Goal: Information Seeking & Learning: Learn about a topic

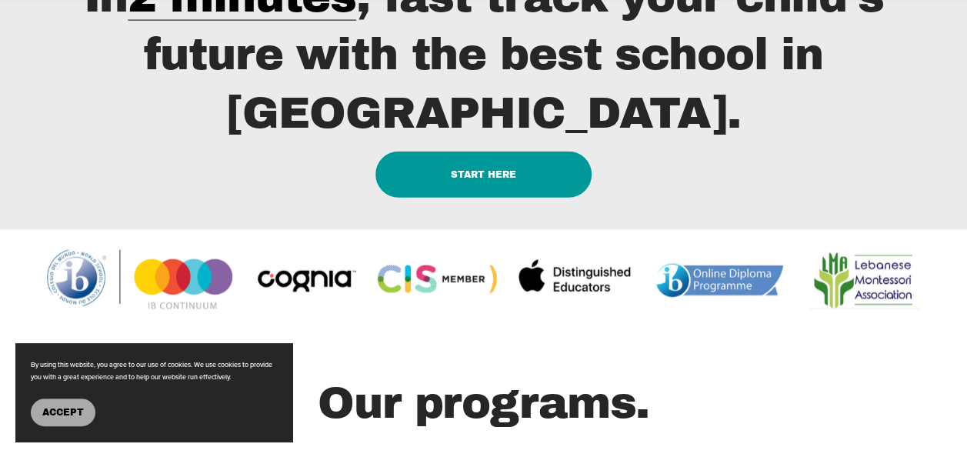
scroll to position [1769, 0]
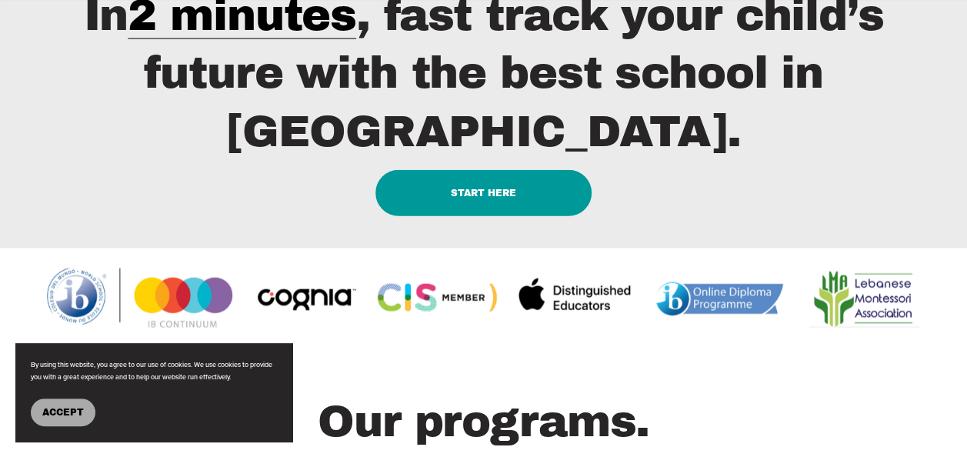
click at [508, 217] on link "START HERE" at bounding box center [483, 193] width 216 height 47
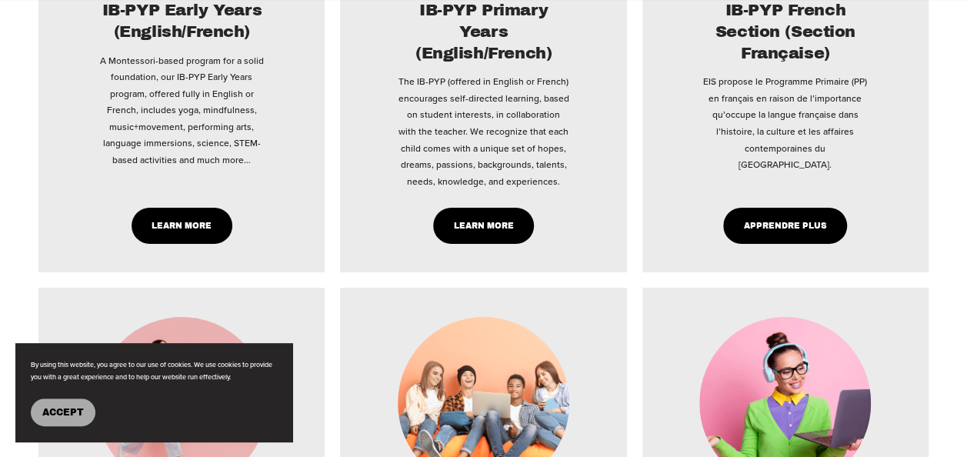
scroll to position [2538, 0]
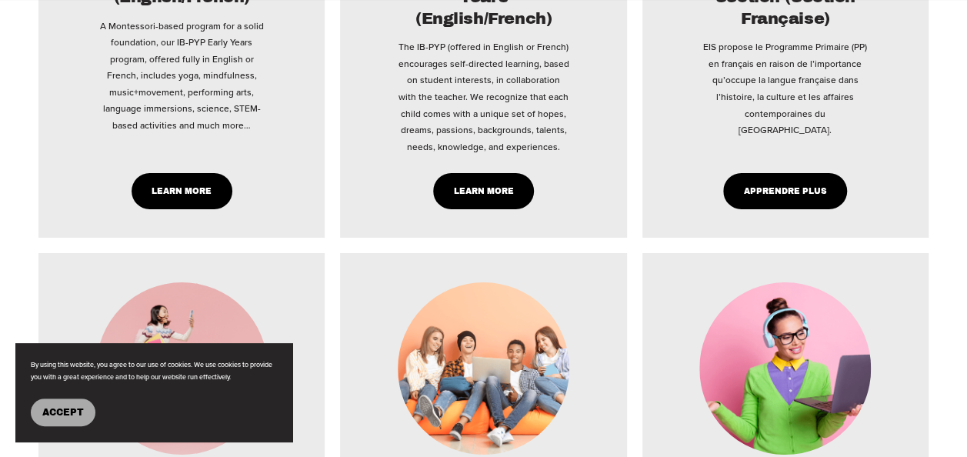
click at [152, 209] on link "Learn More" at bounding box center [182, 191] width 101 height 36
type input "*****"
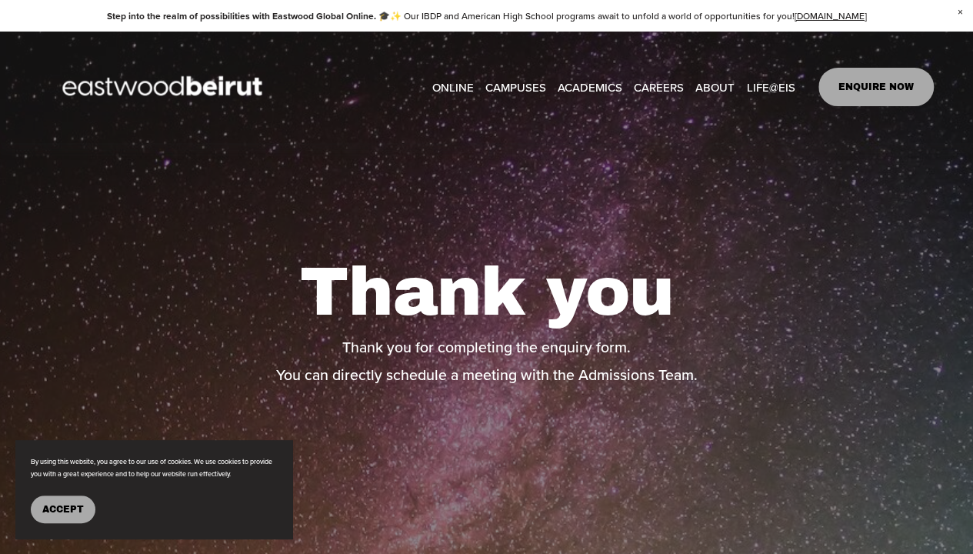
click at [463, 89] on link "ONLINE" at bounding box center [453, 86] width 42 height 23
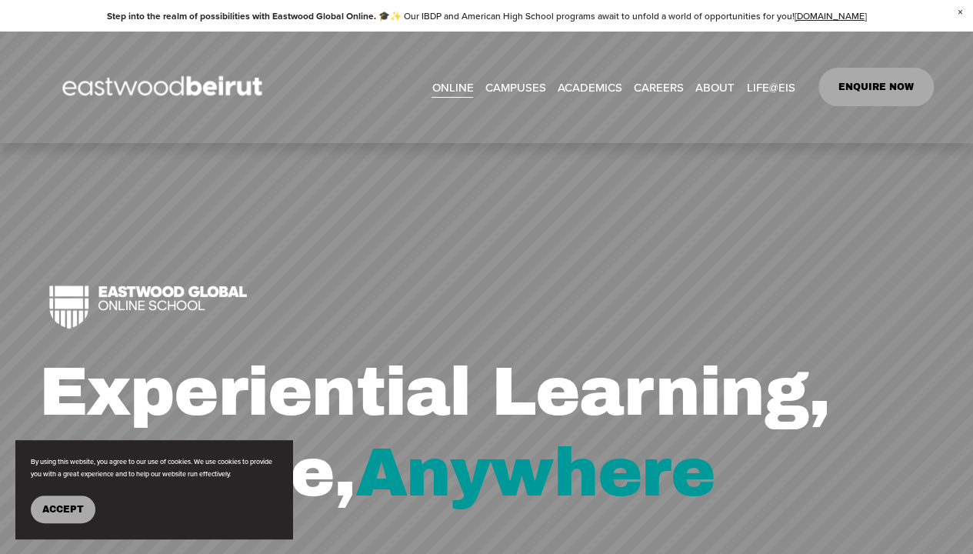
click at [505, 92] on span "CAMPUSES" at bounding box center [515, 87] width 61 height 21
click at [0, 0] on span "Tuition & Financial Aid" at bounding box center [0, 0] width 0 height 0
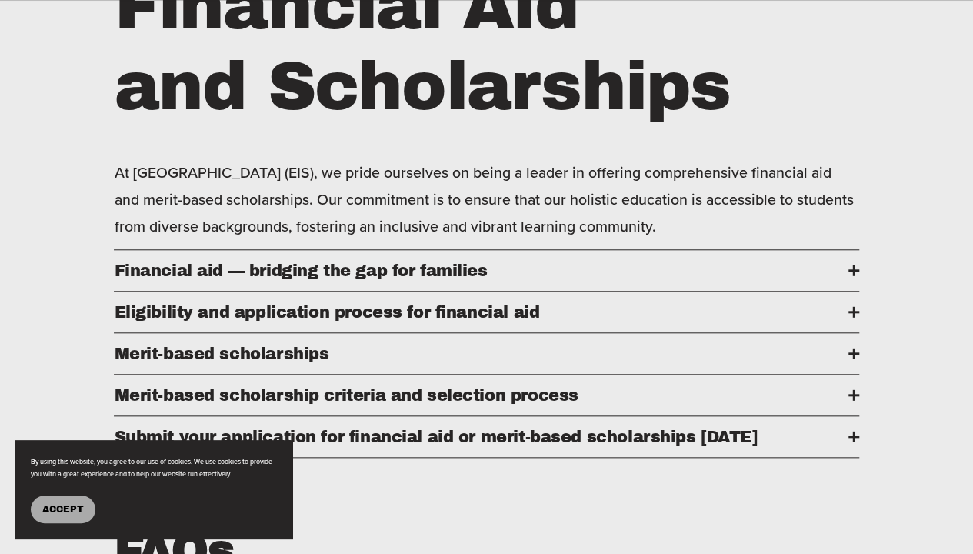
scroll to position [692, 0]
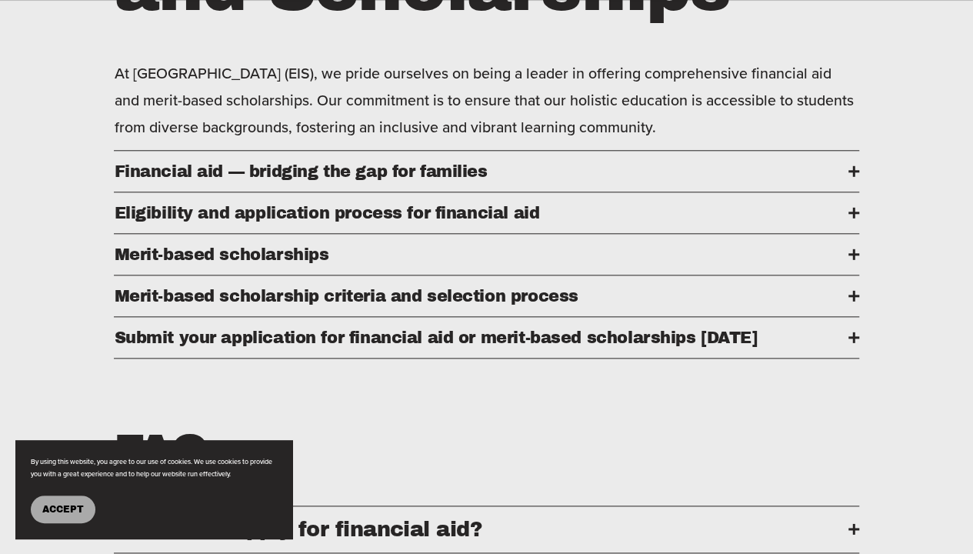
click at [425, 180] on span "Financial aid — bridging the gap for families" at bounding box center [481, 171] width 734 height 18
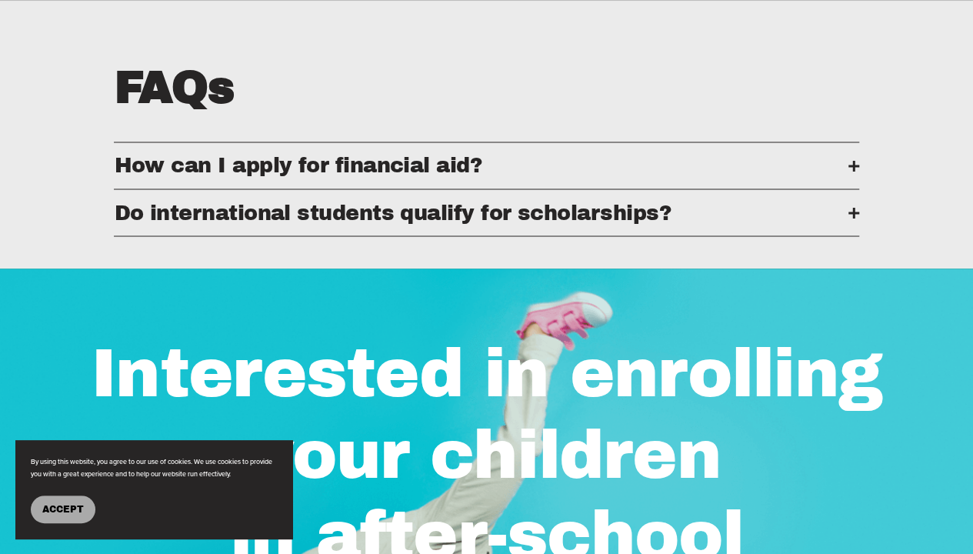
scroll to position [1308, 0]
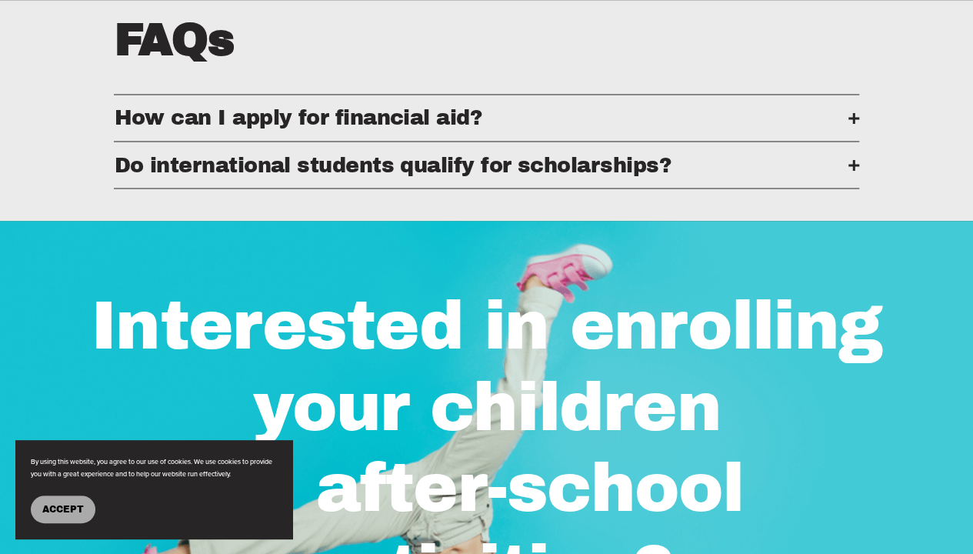
click at [462, 129] on span "How can I apply for financial aid?" at bounding box center [481, 117] width 734 height 23
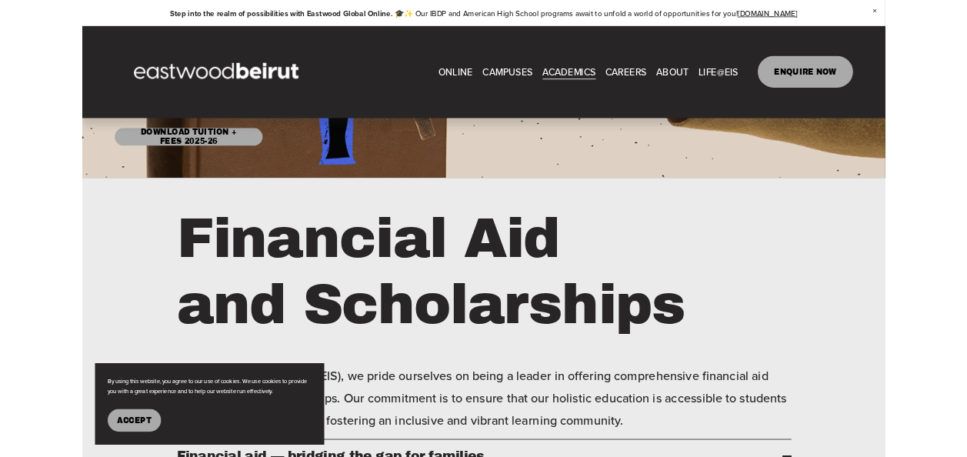
scroll to position [231, 0]
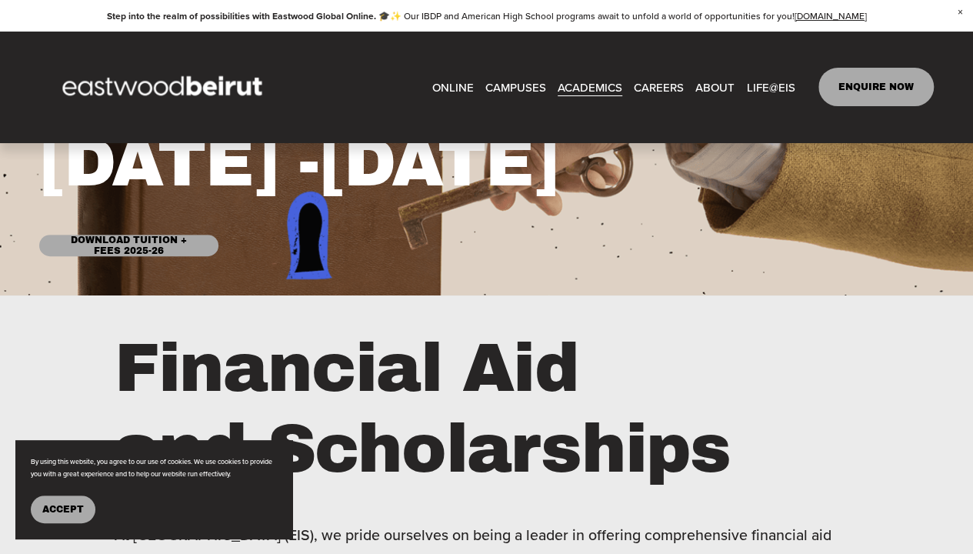
click at [171, 251] on link "Download Tuition + Fees 2025-26" at bounding box center [129, 246] width 180 height 22
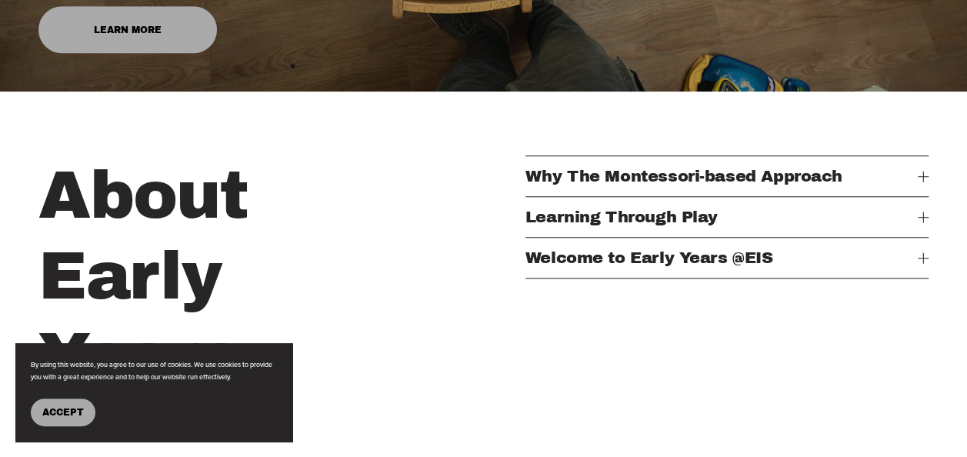
scroll to position [615, 0]
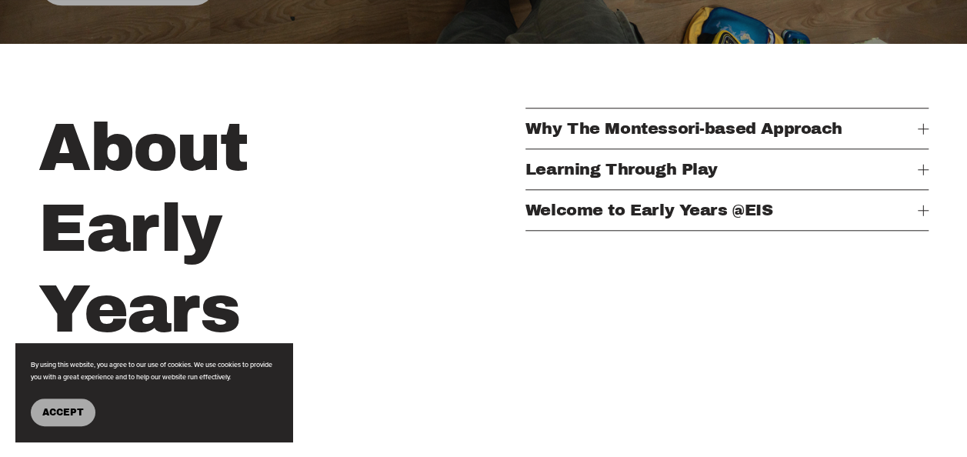
click at [922, 134] on div at bounding box center [922, 128] width 1 height 11
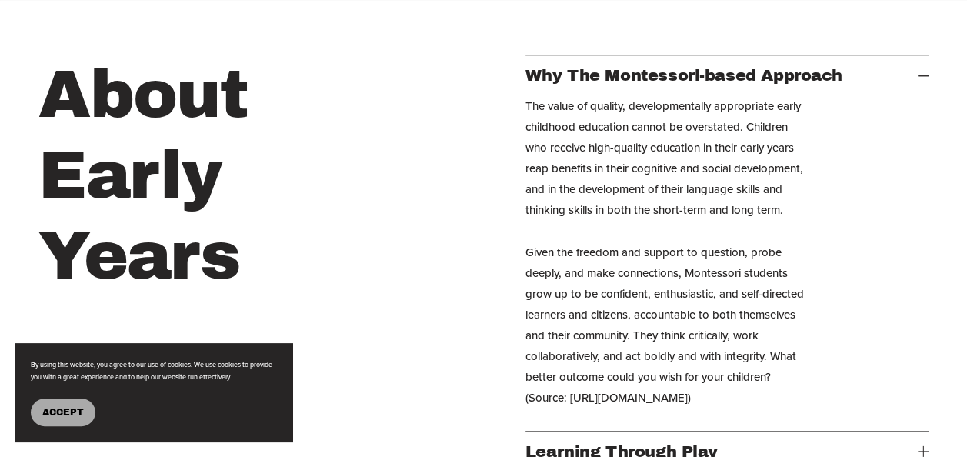
scroll to position [692, 0]
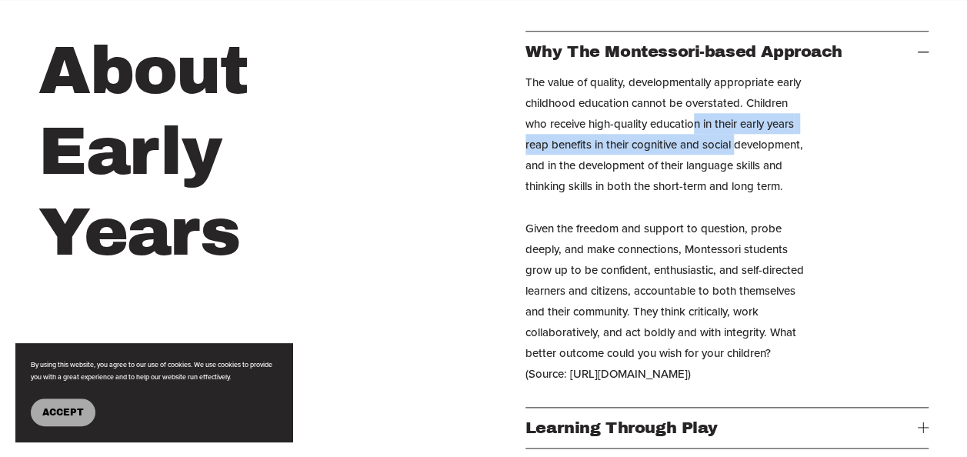
drag, startPoint x: 695, startPoint y: 137, endPoint x: 753, endPoint y: 153, distance: 59.9
click at [753, 153] on p "The value of quality, developmentally appropriate early childhood education can…" at bounding box center [666, 228] width 282 height 312
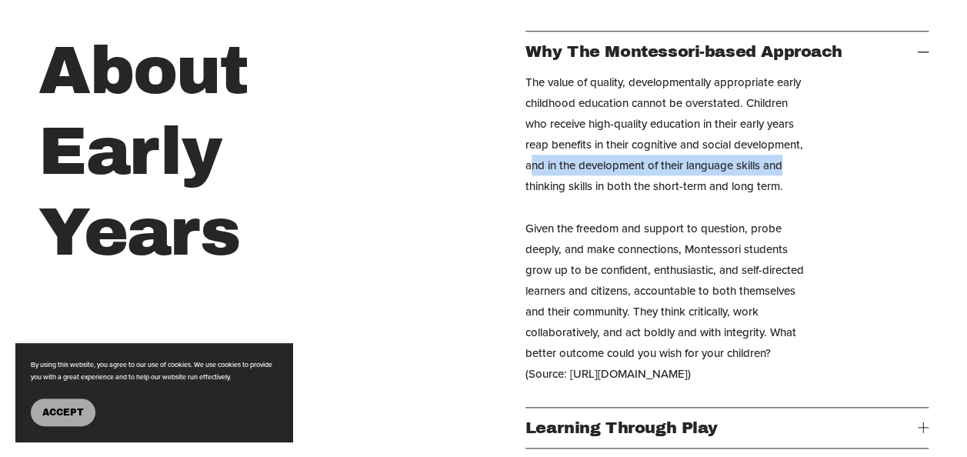
drag, startPoint x: 605, startPoint y: 168, endPoint x: 620, endPoint y: 212, distance: 46.9
click at [620, 212] on p "The value of quality, developmentally appropriate early childhood education can…" at bounding box center [666, 228] width 282 height 312
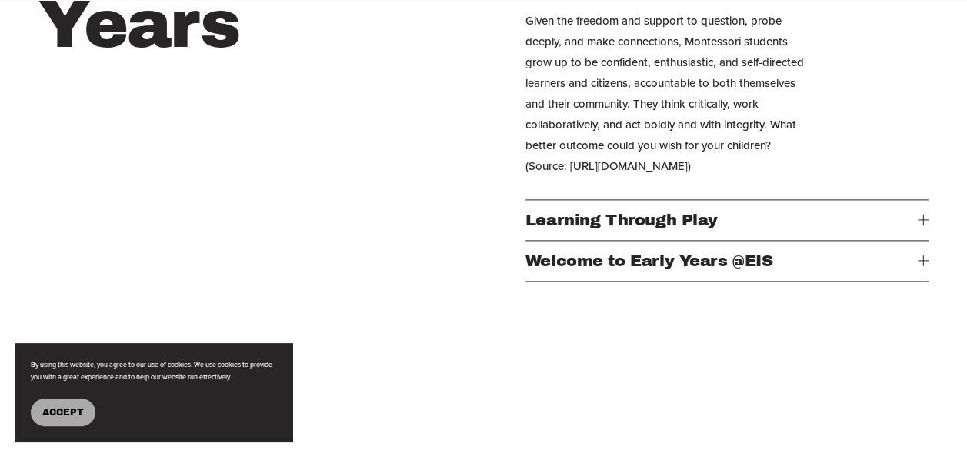
scroll to position [923, 0]
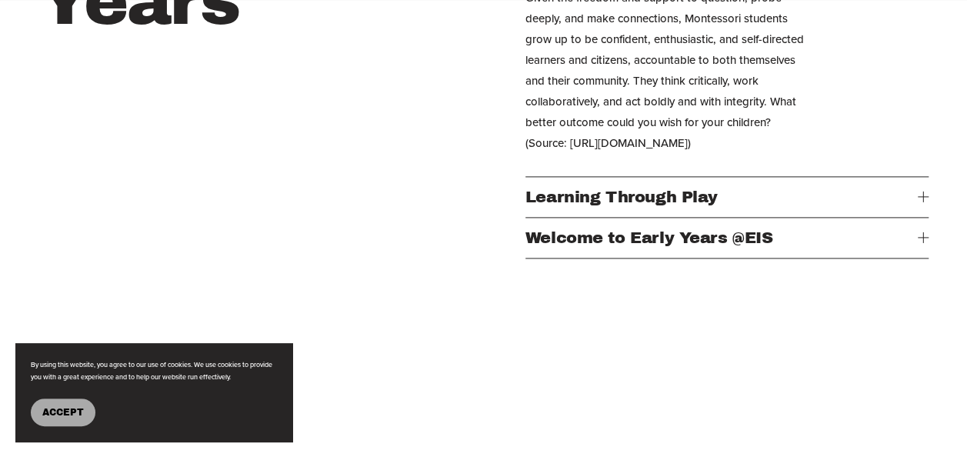
click at [926, 202] on div at bounding box center [923, 197] width 11 height 11
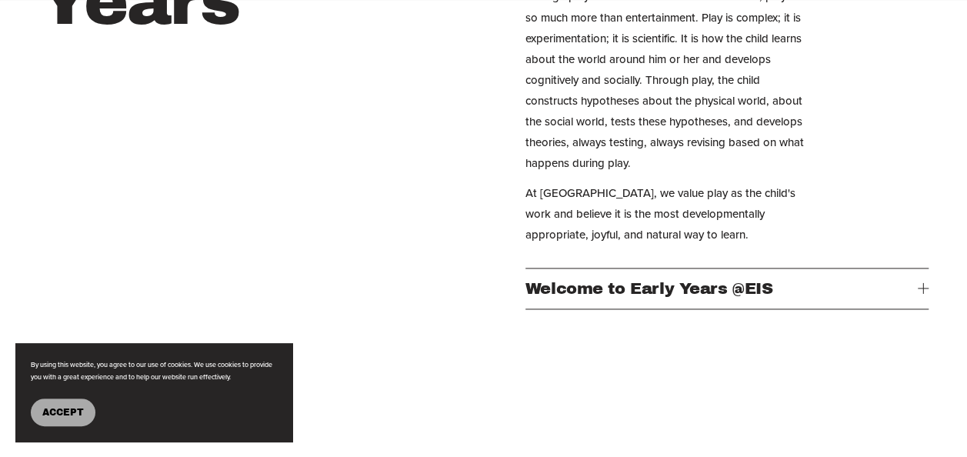
click at [928, 308] on div "About Early Years Why The Montessori-based Approach The value of quality, devel…" at bounding box center [483, 151] width 967 height 702
click at [913, 297] on span "Welcome to Early Years @EIS" at bounding box center [721, 288] width 392 height 17
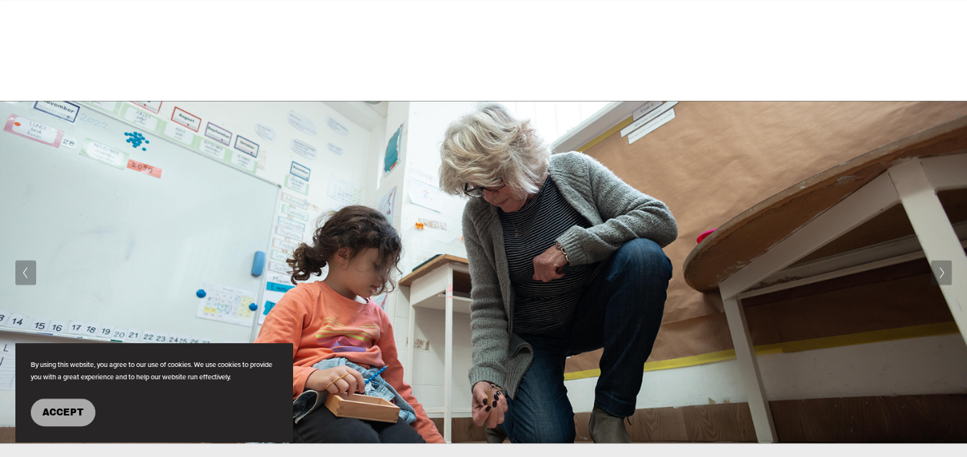
scroll to position [1692, 0]
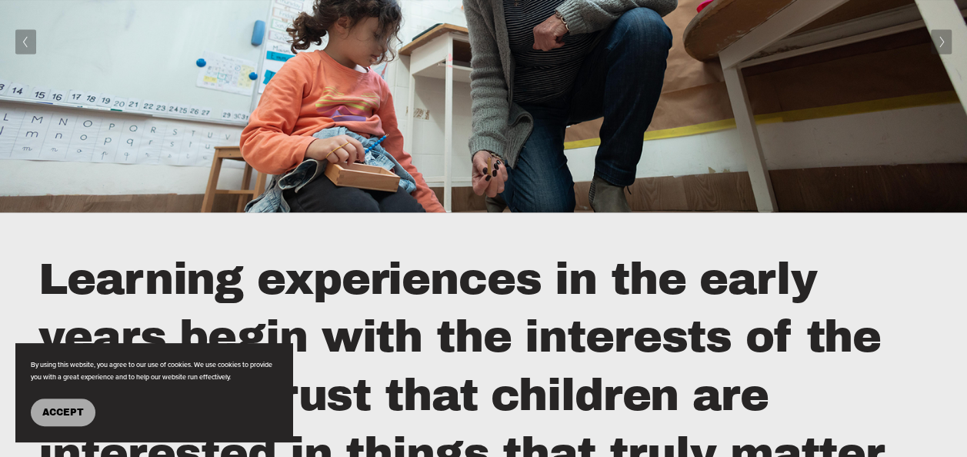
click at [75, 407] on span "Accept" at bounding box center [63, 412] width 42 height 11
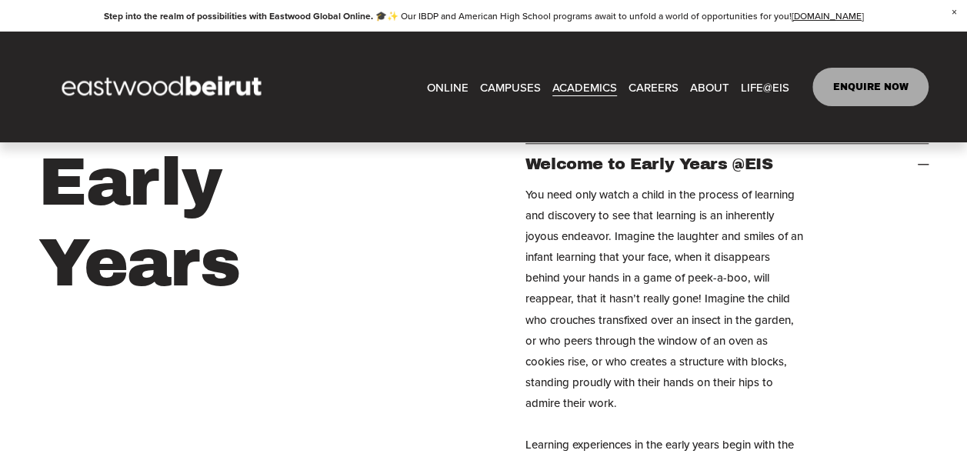
scroll to position [538, 0]
